Goal: Find specific page/section: Find specific page/section

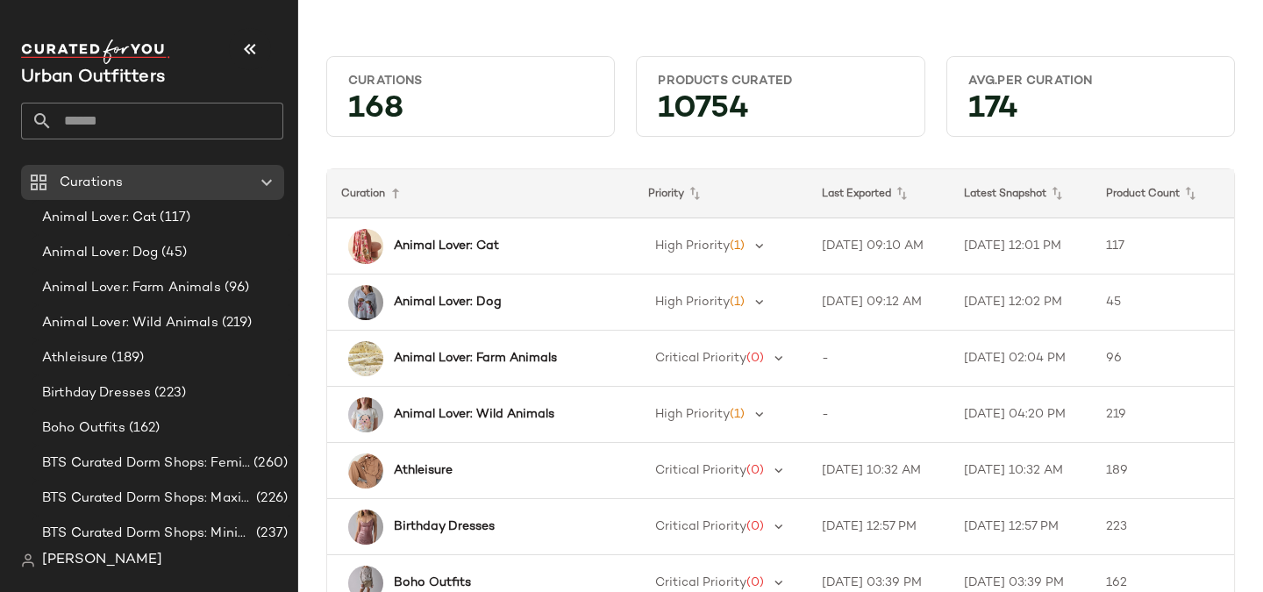
click at [211, 113] on input "text" at bounding box center [168, 121] width 231 height 37
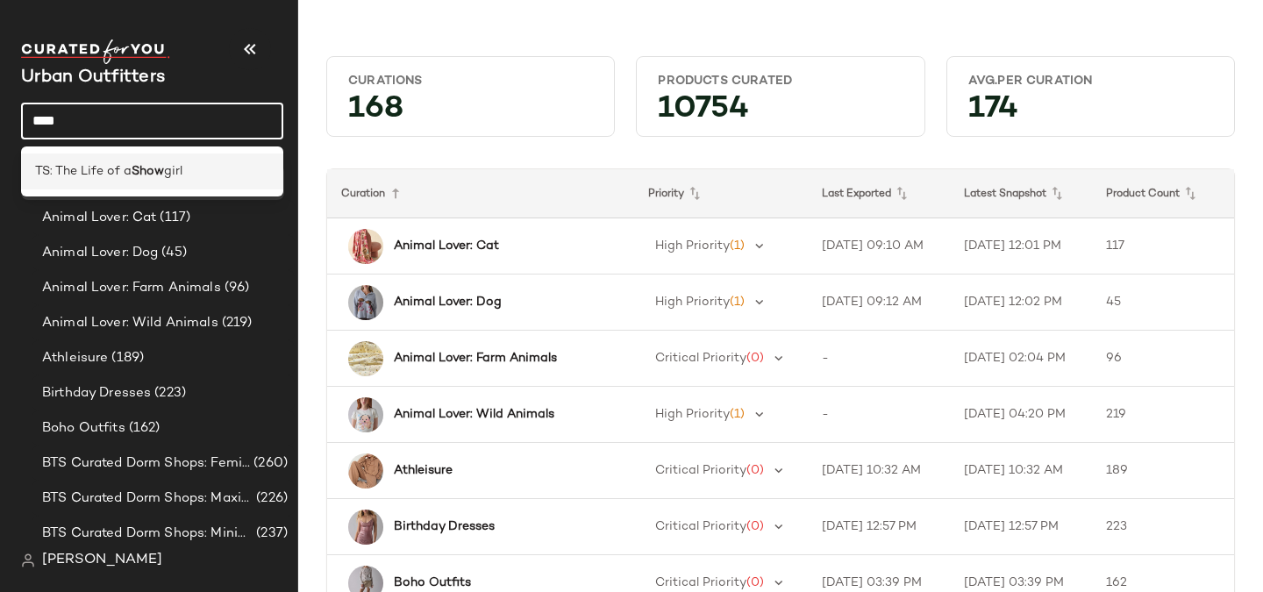
type input "****"
click at [137, 166] on b "Show" at bounding box center [148, 171] width 32 height 18
